Goal: Task Accomplishment & Management: Use online tool/utility

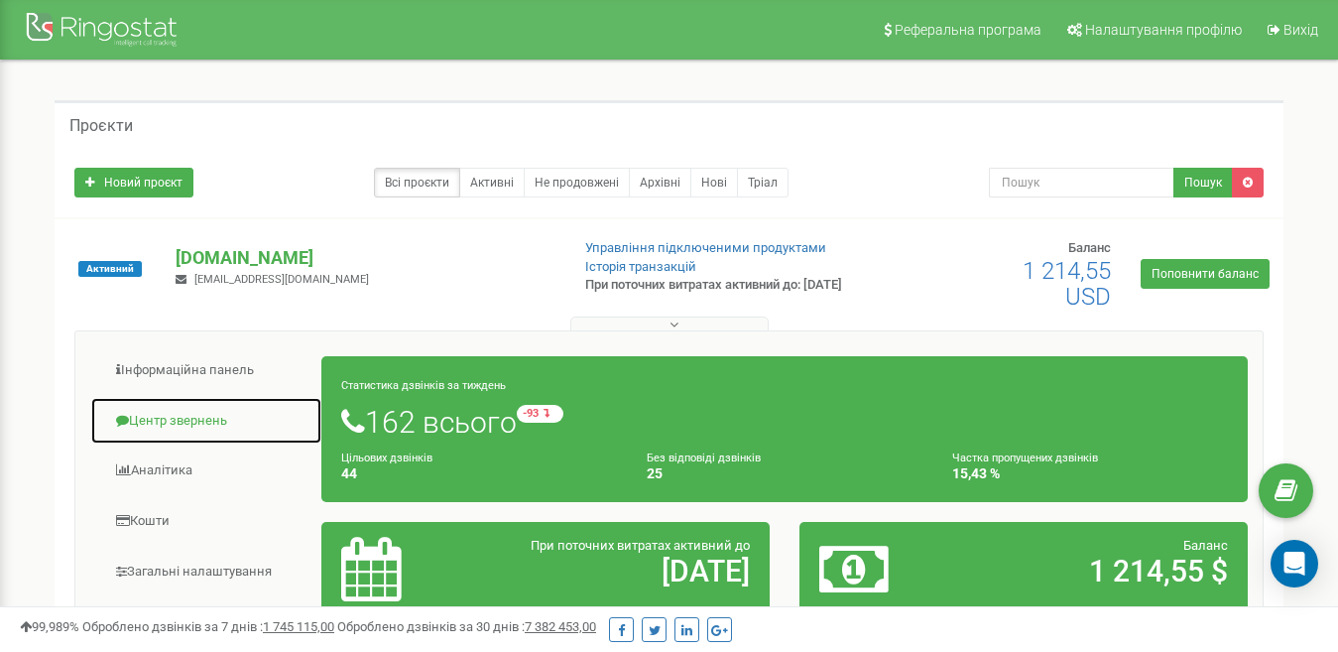
click at [151, 416] on link "Центр звернень" at bounding box center [206, 421] width 232 height 49
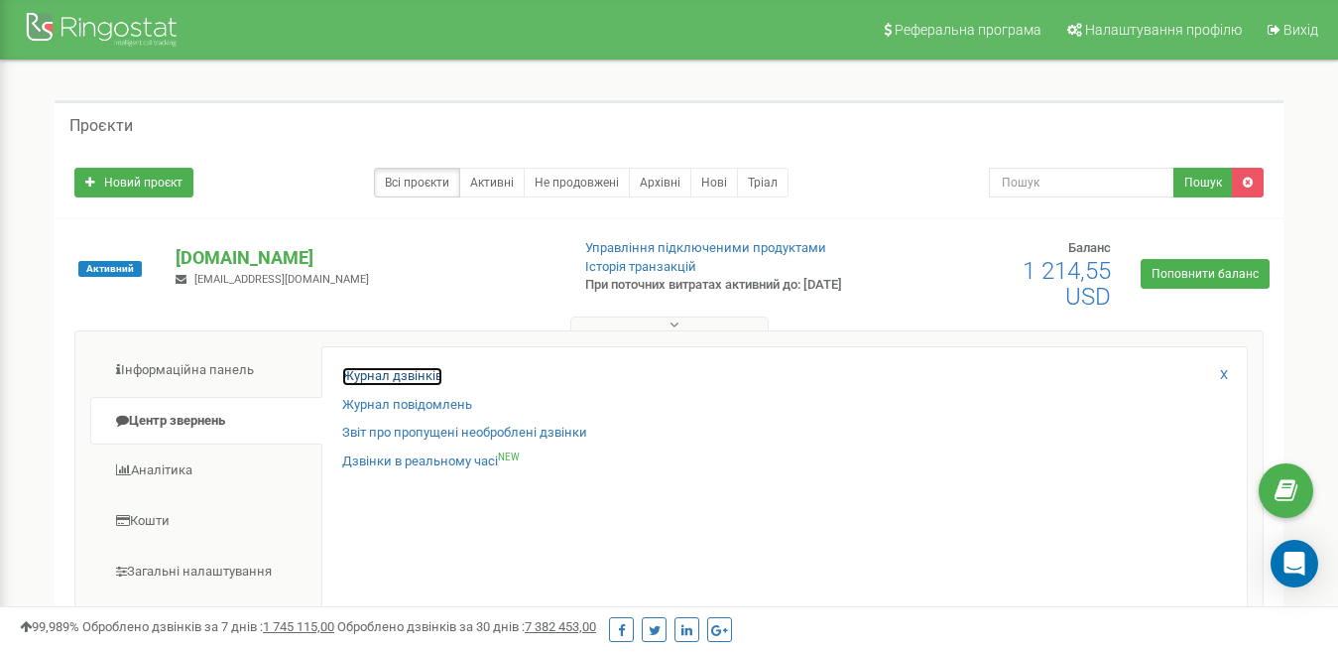
click at [387, 378] on link "Журнал дзвінків" at bounding box center [392, 376] width 100 height 19
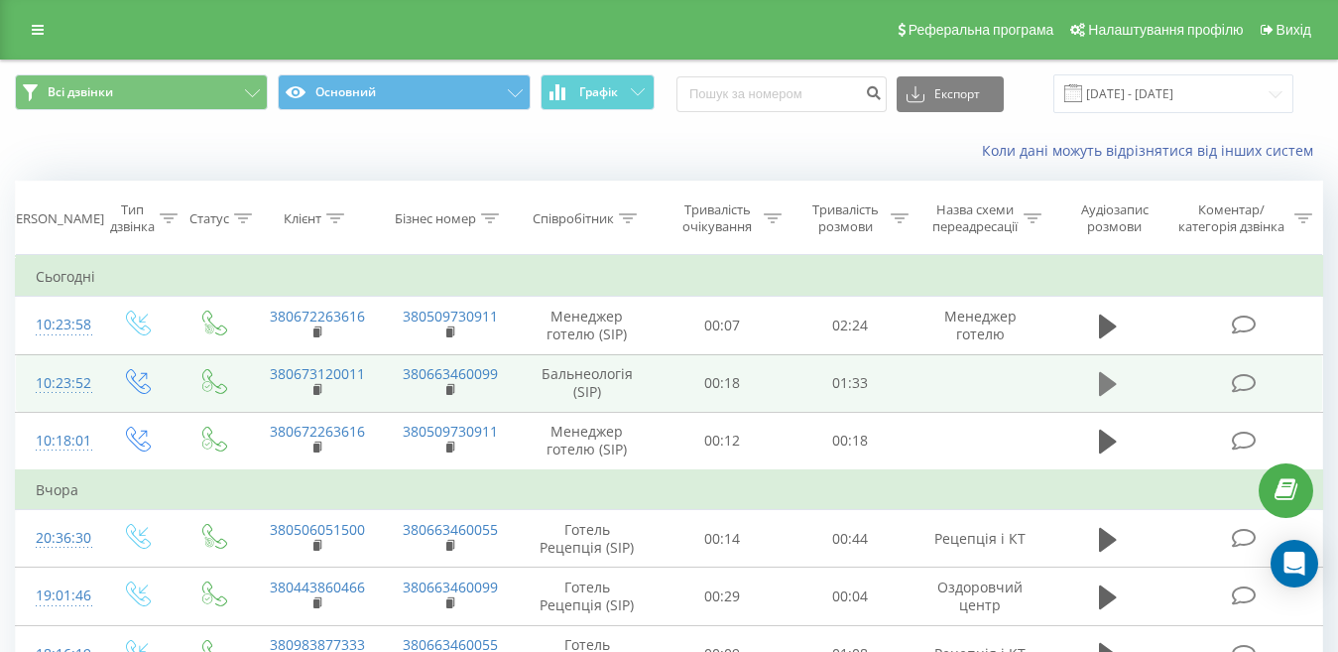
click at [1106, 380] on icon at bounding box center [1108, 384] width 18 height 24
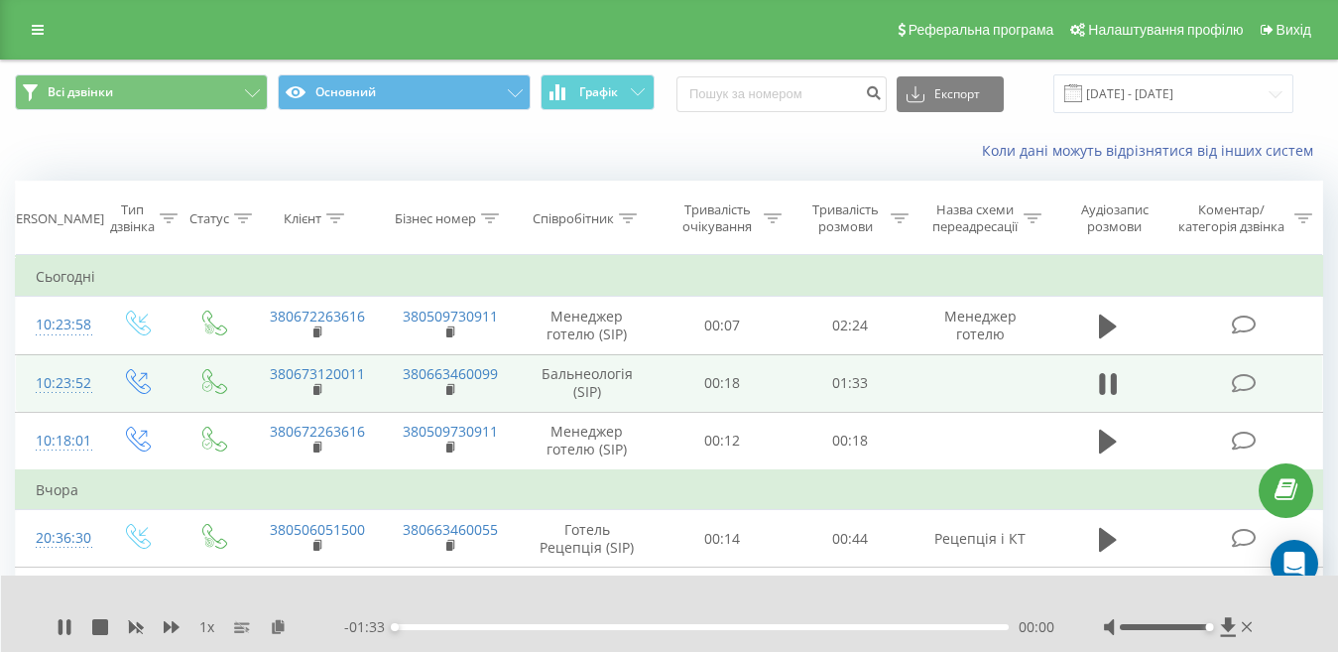
drag, startPoint x: 1167, startPoint y: 627, endPoint x: 1232, endPoint y: 639, distance: 66.6
click at [1232, 639] on div "1 x - 01:33 00:00 00:00" at bounding box center [670, 613] width 1338 height 76
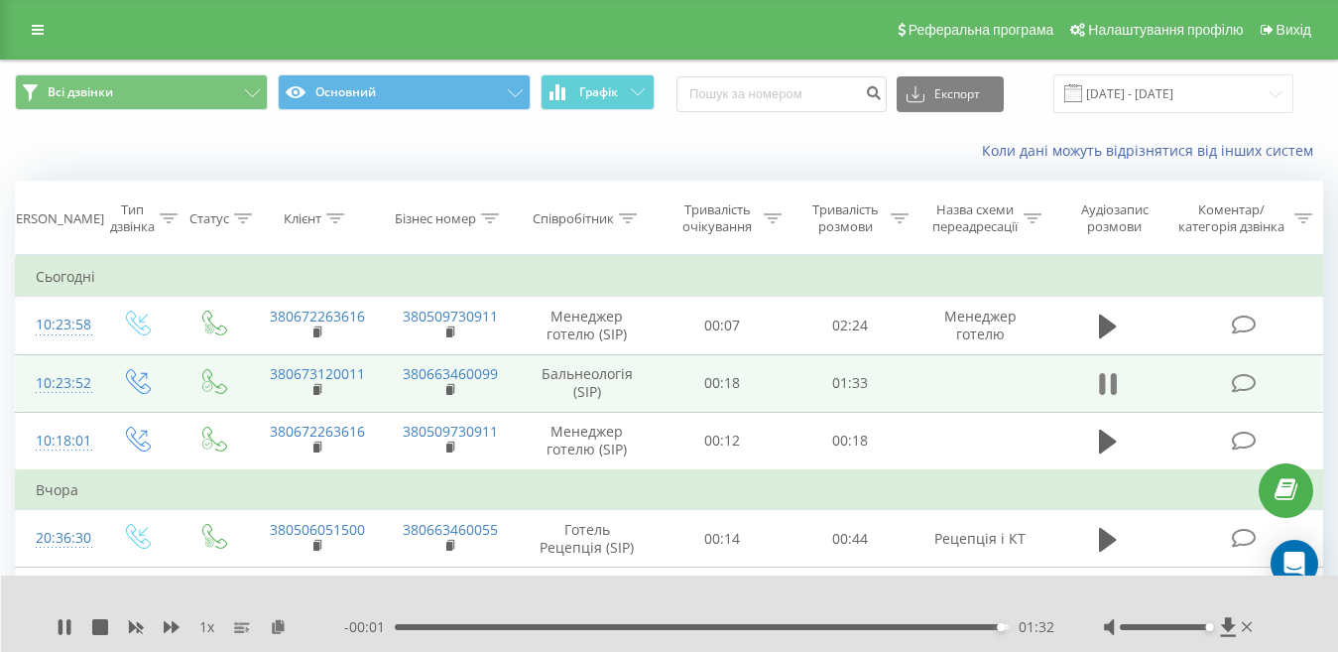
click at [1109, 379] on icon at bounding box center [1108, 384] width 18 height 28
